Goal: Information Seeking & Learning: Learn about a topic

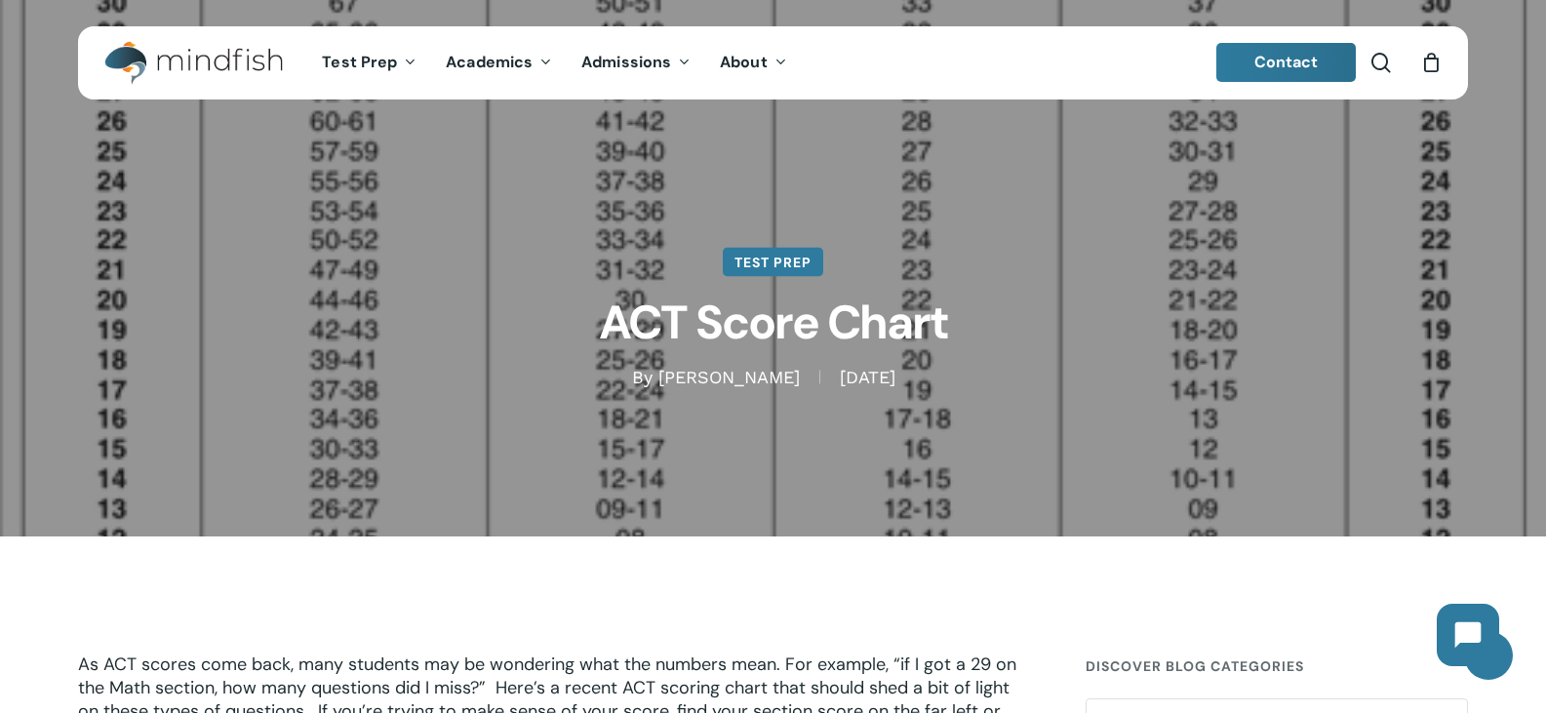
click at [761, 259] on link "Test Prep" at bounding box center [773, 262] width 100 height 29
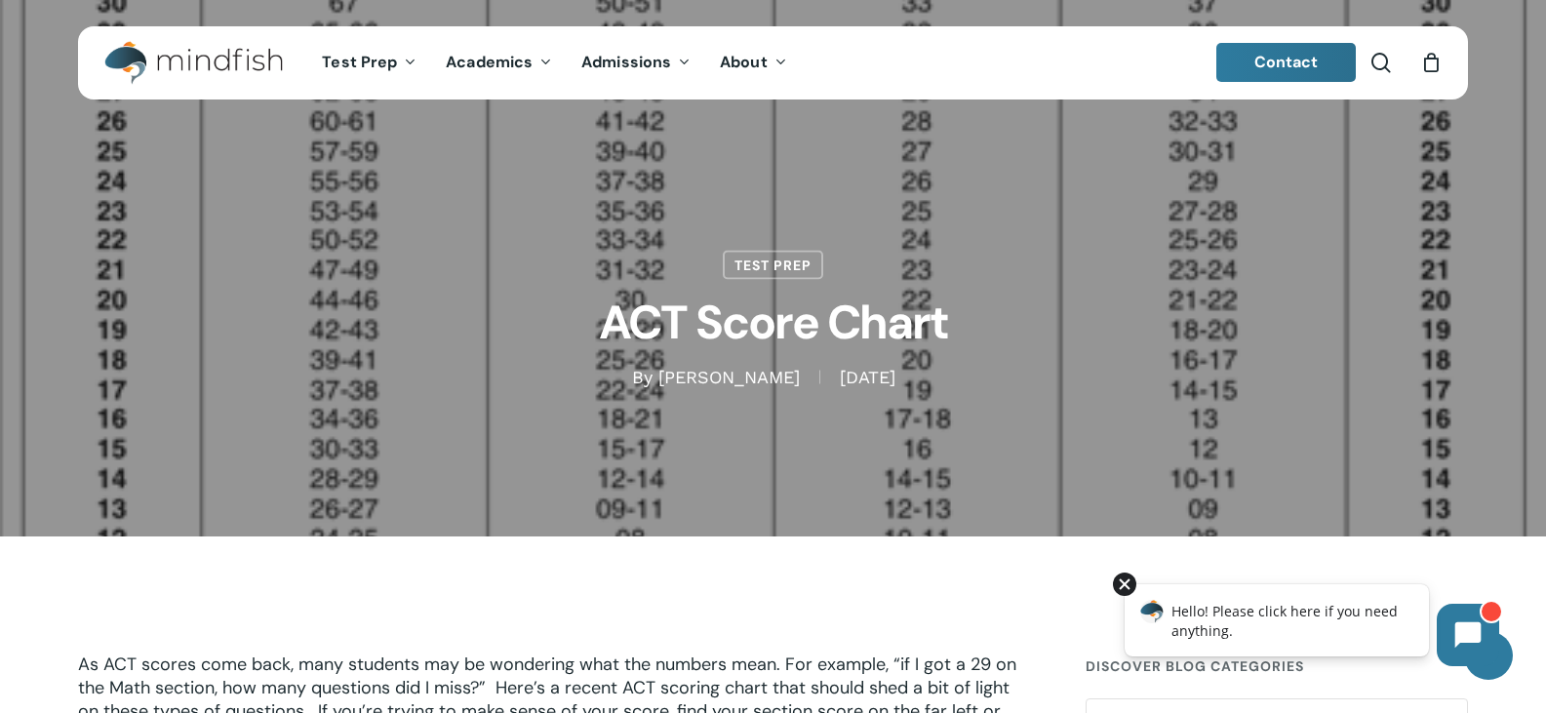
click at [1126, 582] on div at bounding box center [1124, 583] width 23 height 23
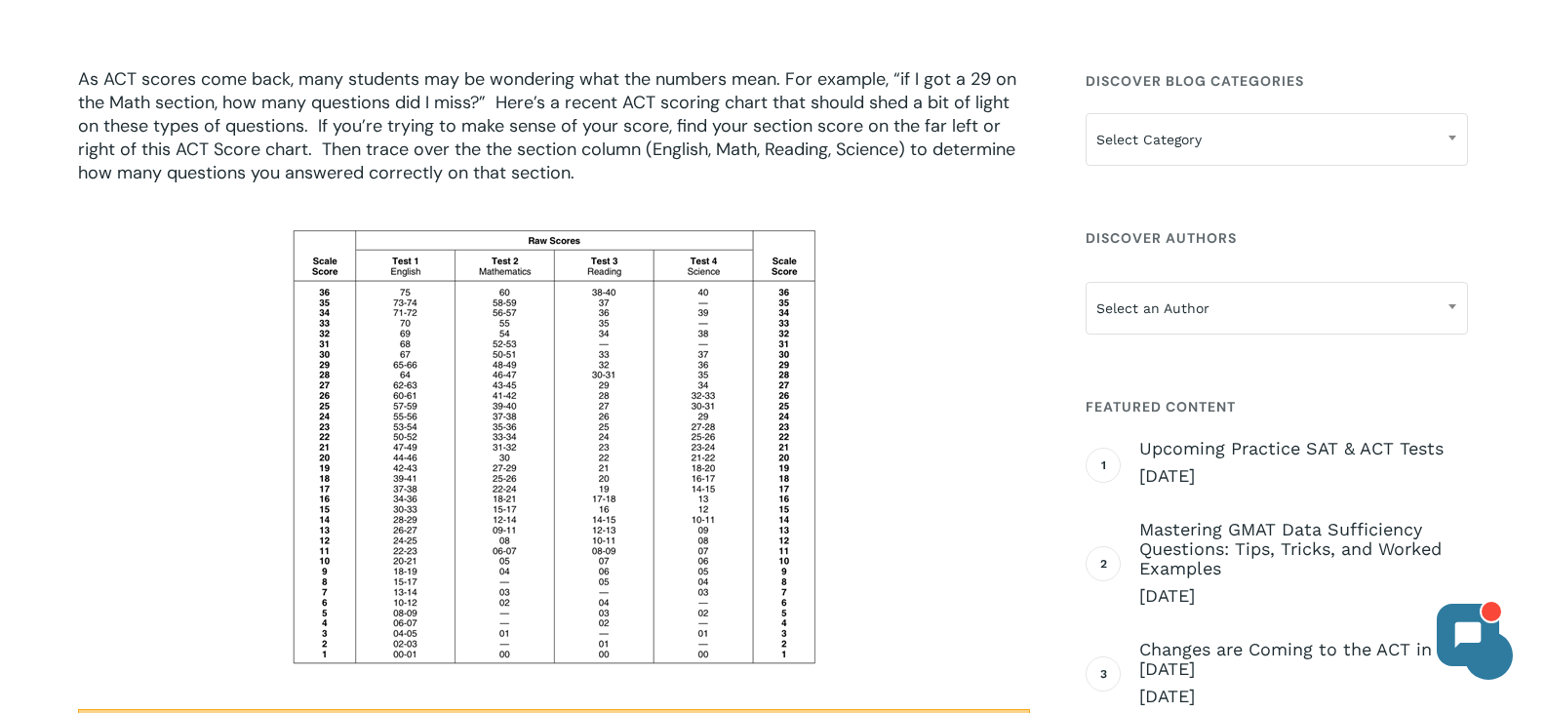
scroll to position [780, 0]
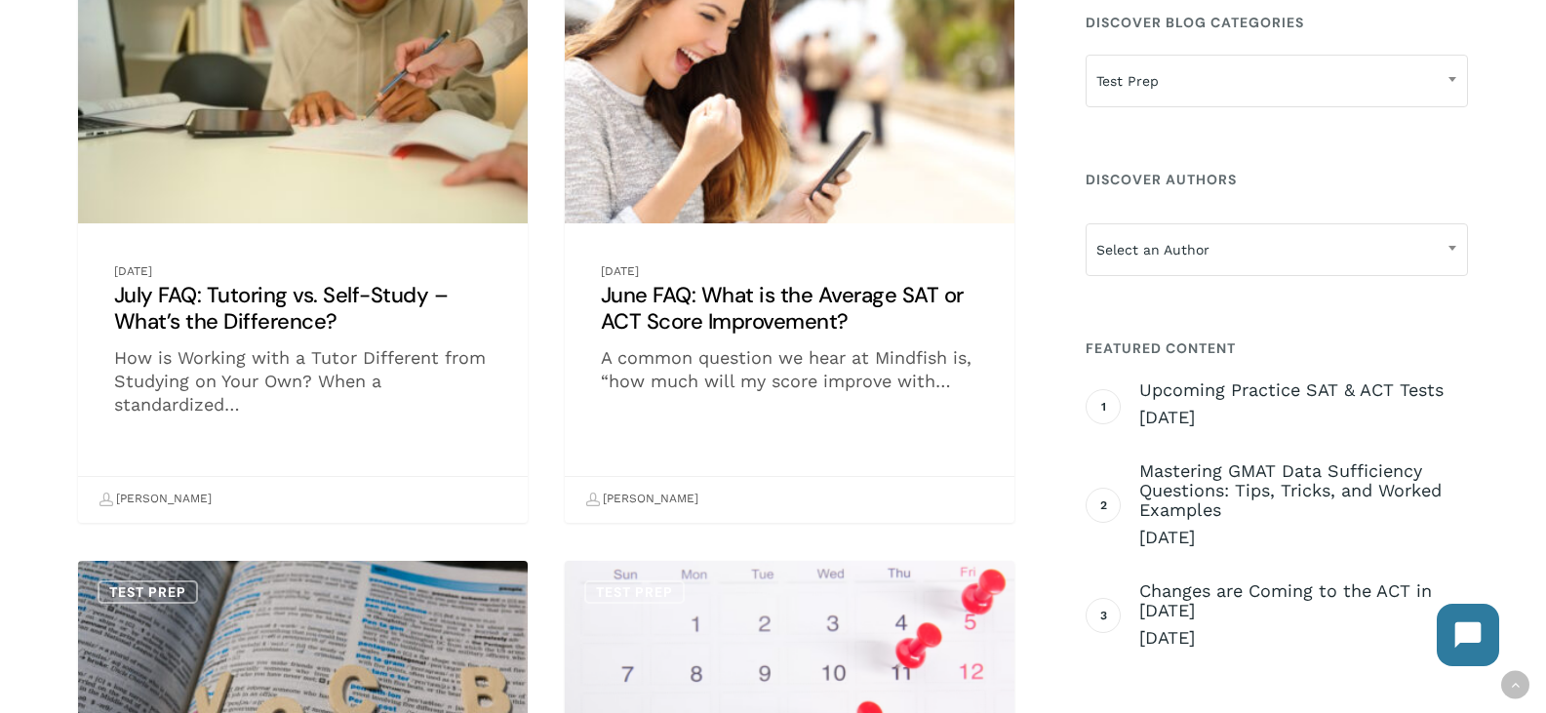
scroll to position [780, 0]
